Goal: Navigation & Orientation: Find specific page/section

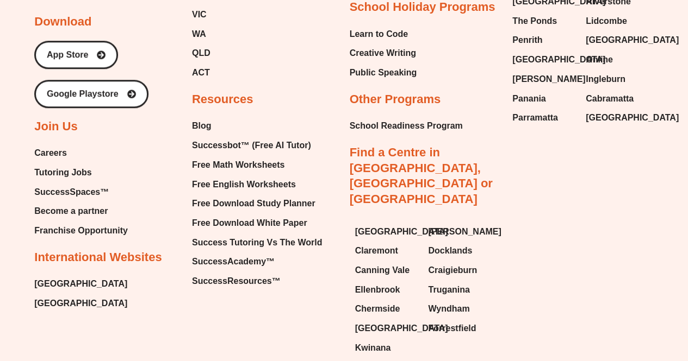
scroll to position [4565, 0]
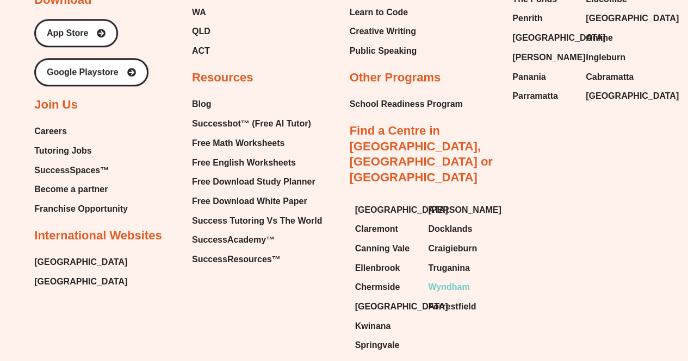
click at [456, 279] on span "Wyndham" at bounding box center [448, 287] width 41 height 16
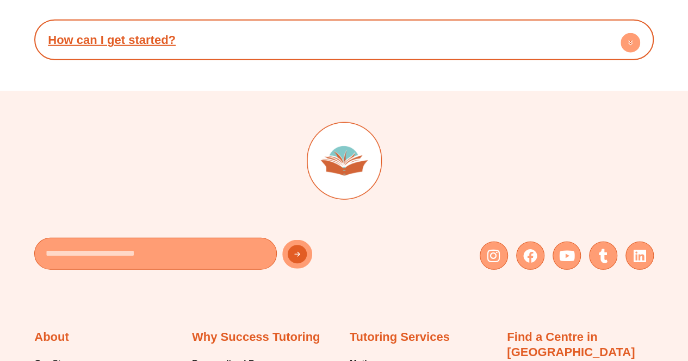
scroll to position [5421, 0]
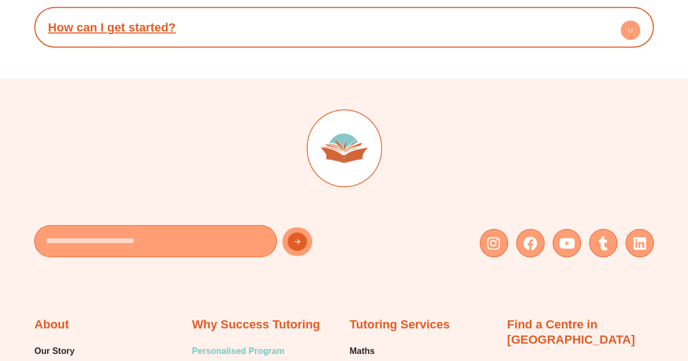
click at [253, 343] on span "Personalised Program" at bounding box center [238, 351] width 92 height 16
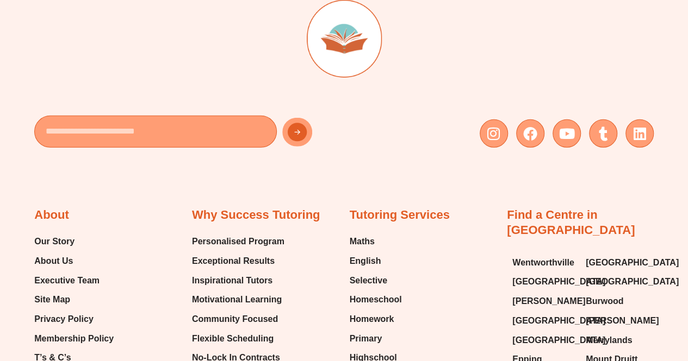
scroll to position [1898, 0]
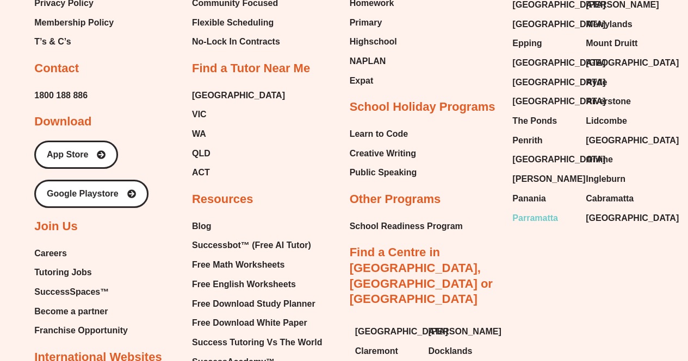
click at [545, 210] on span "Parramatta" at bounding box center [535, 218] width 46 height 16
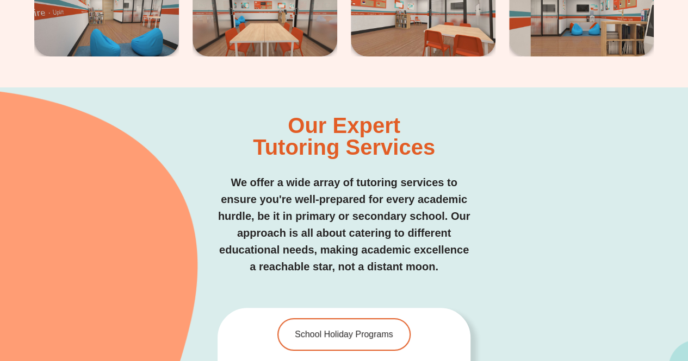
scroll to position [2035, 0]
